Goal: Task Accomplishment & Management: Use online tool/utility

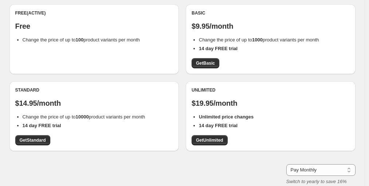
scroll to position [109, 0]
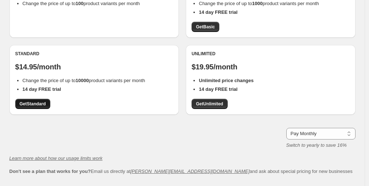
click at [42, 104] on span "Get Standard" at bounding box center [33, 104] width 26 height 6
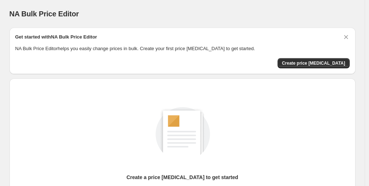
click at [20, 25] on div "NA Bulk Price Editor. This page is ready NA Bulk Price Editor" at bounding box center [182, 14] width 346 height 28
click at [309, 65] on span "Create price [MEDICAL_DATA]" at bounding box center [313, 63] width 63 height 6
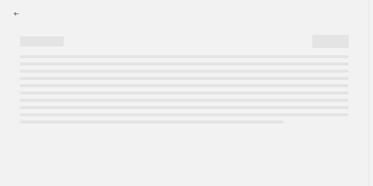
select select "percentage"
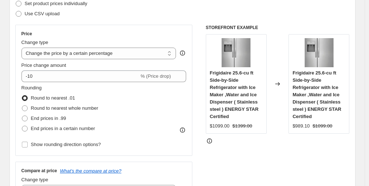
scroll to position [182, 0]
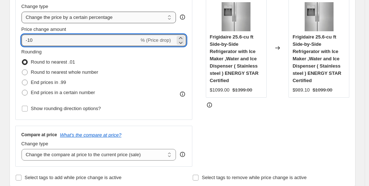
drag, startPoint x: 31, startPoint y: 7, endPoint x: 39, endPoint y: 7, distance: 8.4
click at [39, 7] on div "Price Change type Change the price to a certain amount Change the price by a ce…" at bounding box center [103, 54] width 165 height 119
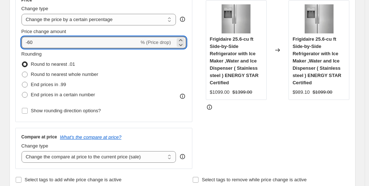
type input "-60"
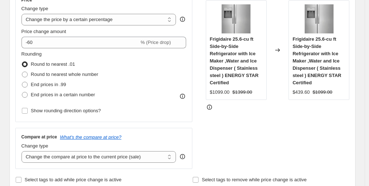
click at [233, 124] on div "STOREFRONT EXAMPLE Frigidaire 25.6-cu ft Side-by-Side Refrigerator with Ice Mak…" at bounding box center [278, 80] width 144 height 178
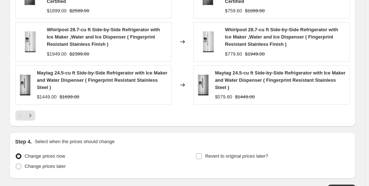
scroll to position [597, 0]
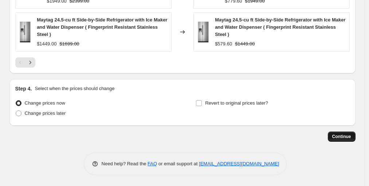
click at [339, 136] on span "Continue" at bounding box center [341, 137] width 19 height 6
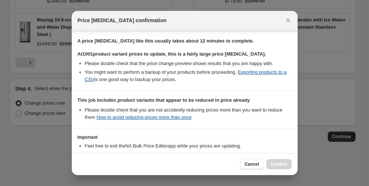
scroll to position [160, 0]
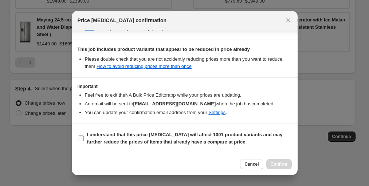
click at [118, 136] on b "I understand that this price change job will affect 1001 product variants and m…" at bounding box center [184, 138] width 195 height 13
click at [83, 140] on input "I understand that this price change job will affect 1001 product variants and m…" at bounding box center [81, 139] width 6 height 6
checkbox input "true"
click at [276, 163] on span "Confirm" at bounding box center [278, 165] width 17 height 6
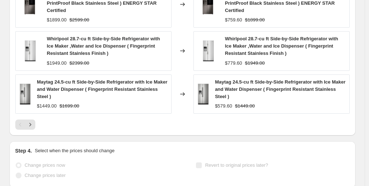
scroll to position [616, 0]
